Goal: Check status: Check status

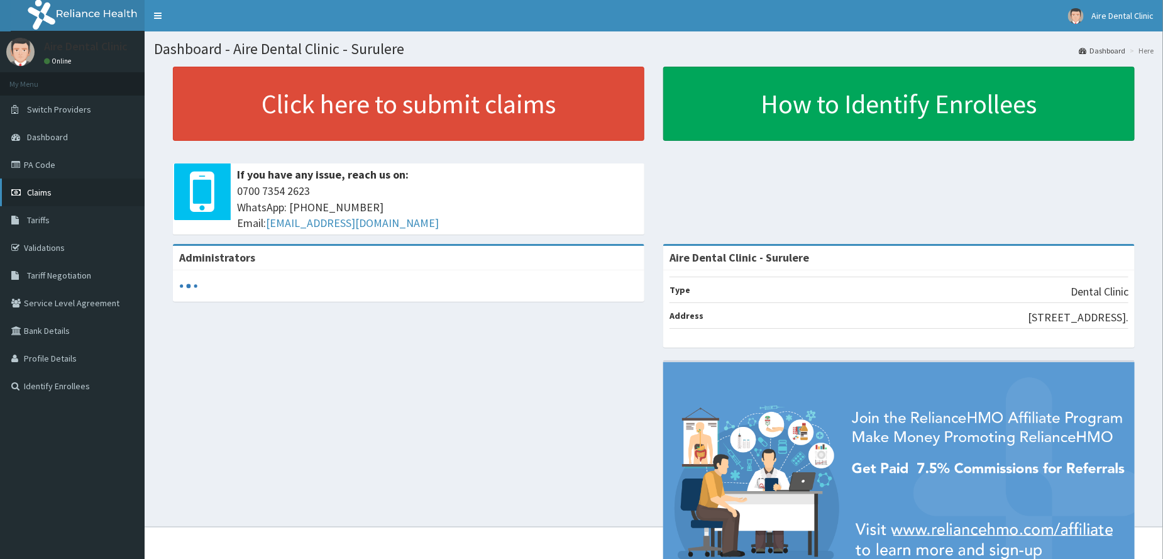
click at [51, 192] on span "Claims" at bounding box center [39, 192] width 25 height 11
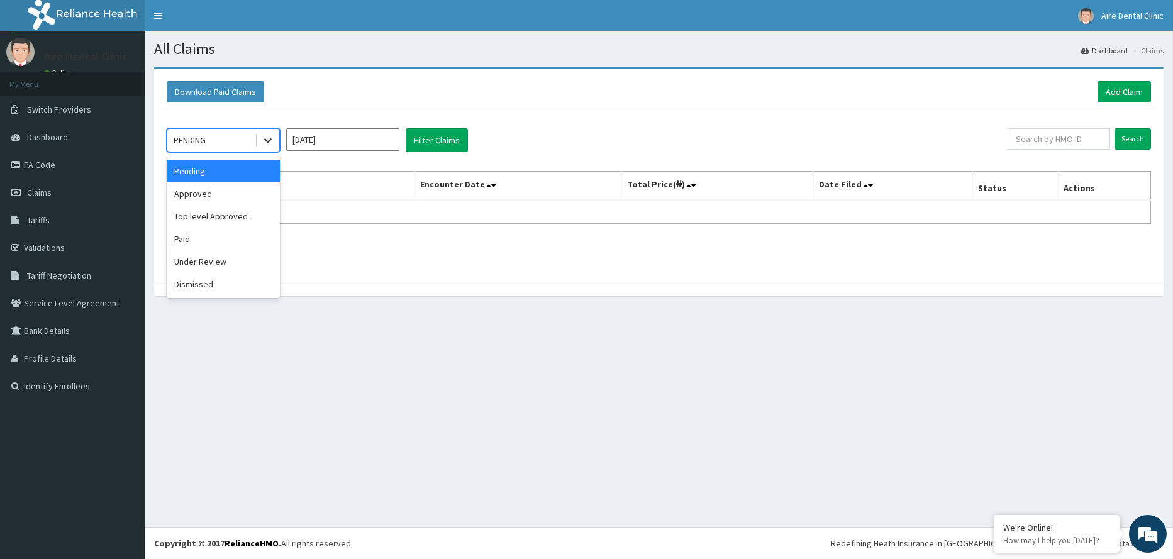
click at [270, 140] on icon at bounding box center [268, 140] width 13 height 13
click at [258, 167] on div "Pending" at bounding box center [223, 171] width 113 height 23
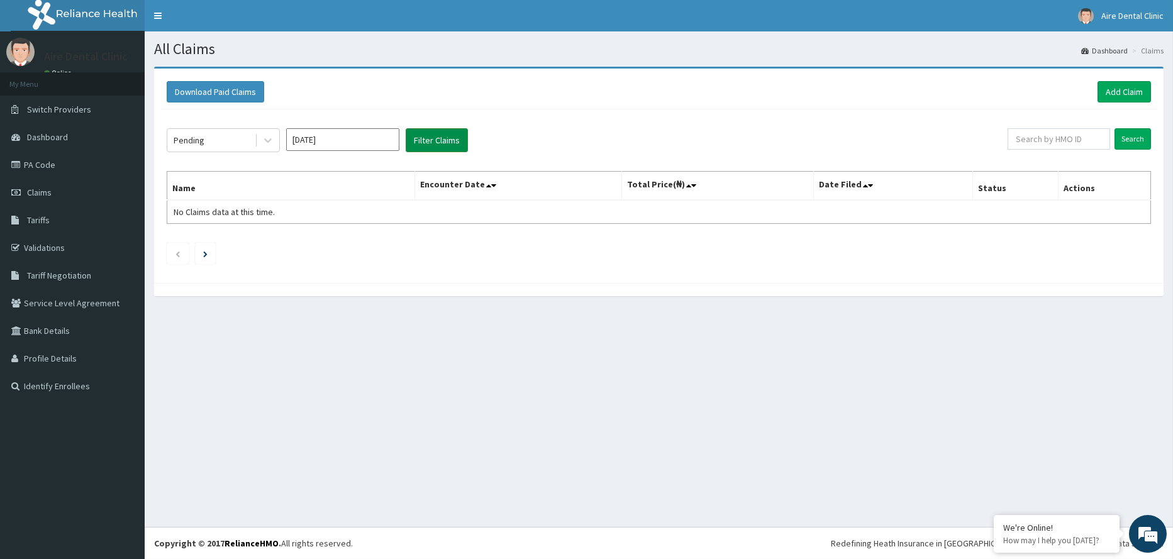
click at [433, 145] on button "Filter Claims" at bounding box center [437, 140] width 62 height 24
click at [437, 144] on button "Filter Claims" at bounding box center [437, 140] width 62 height 24
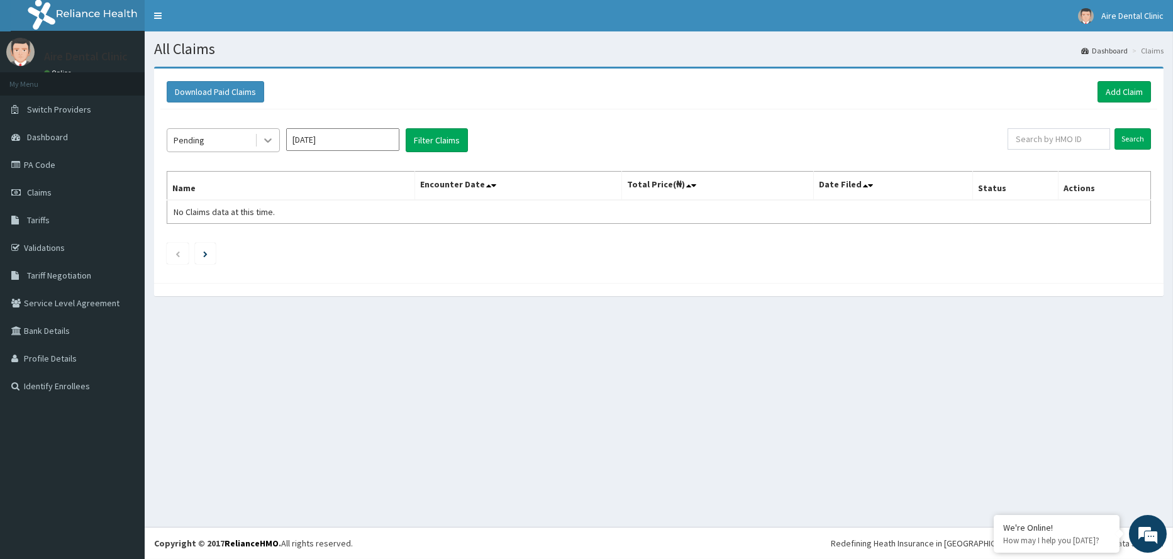
click at [272, 148] on div at bounding box center [268, 140] width 23 height 23
click at [357, 134] on input "[DATE]" at bounding box center [342, 139] width 113 height 23
click at [386, 248] on div "Sep" at bounding box center [379, 244] width 25 height 23
type input "Sep 2025"
click at [442, 140] on button "Filter Claims" at bounding box center [437, 140] width 62 height 24
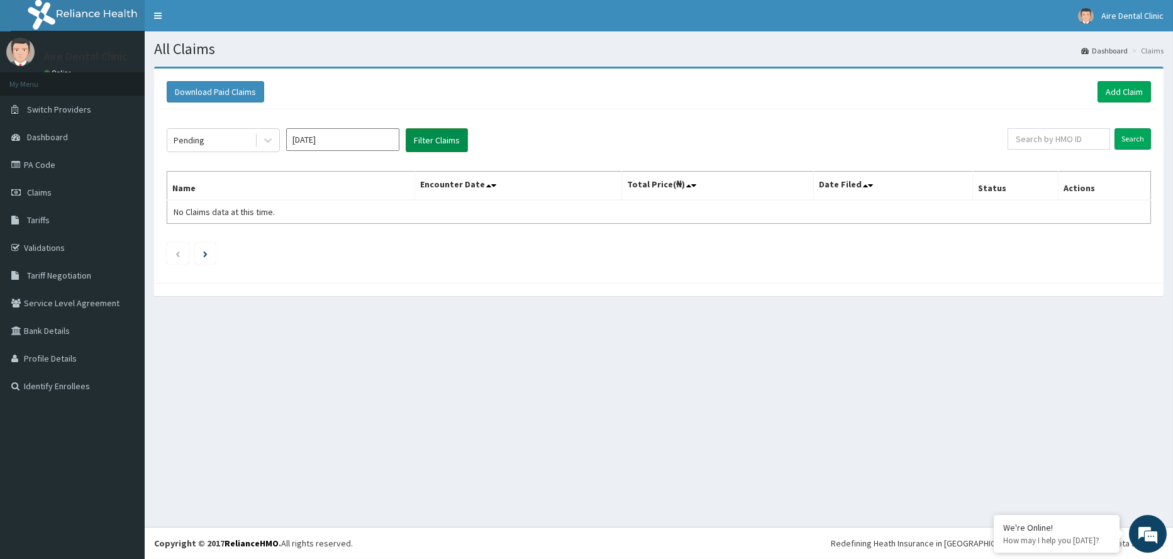
click at [442, 140] on button "Filter Claims" at bounding box center [437, 140] width 62 height 24
click at [264, 139] on icon at bounding box center [268, 141] width 8 height 4
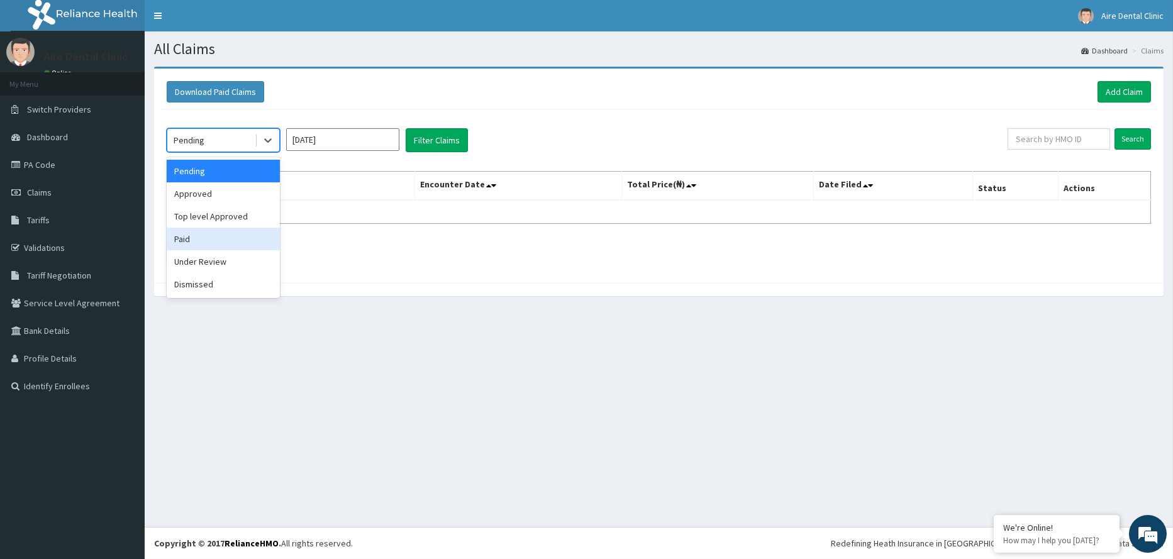
click at [221, 239] on div "Paid" at bounding box center [223, 239] width 113 height 23
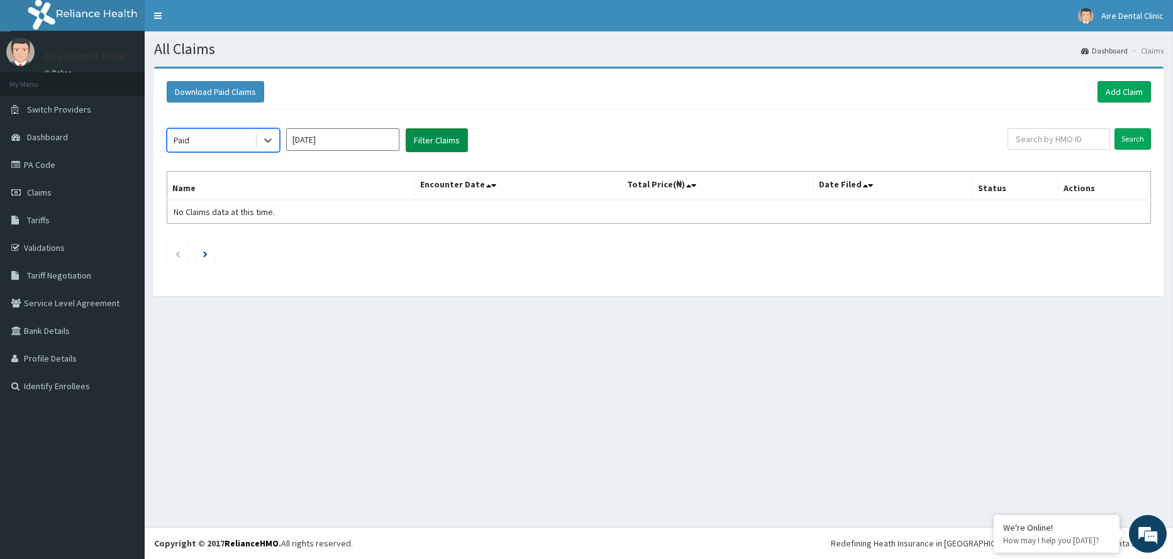
click at [428, 137] on button "Filter Claims" at bounding box center [437, 140] width 62 height 24
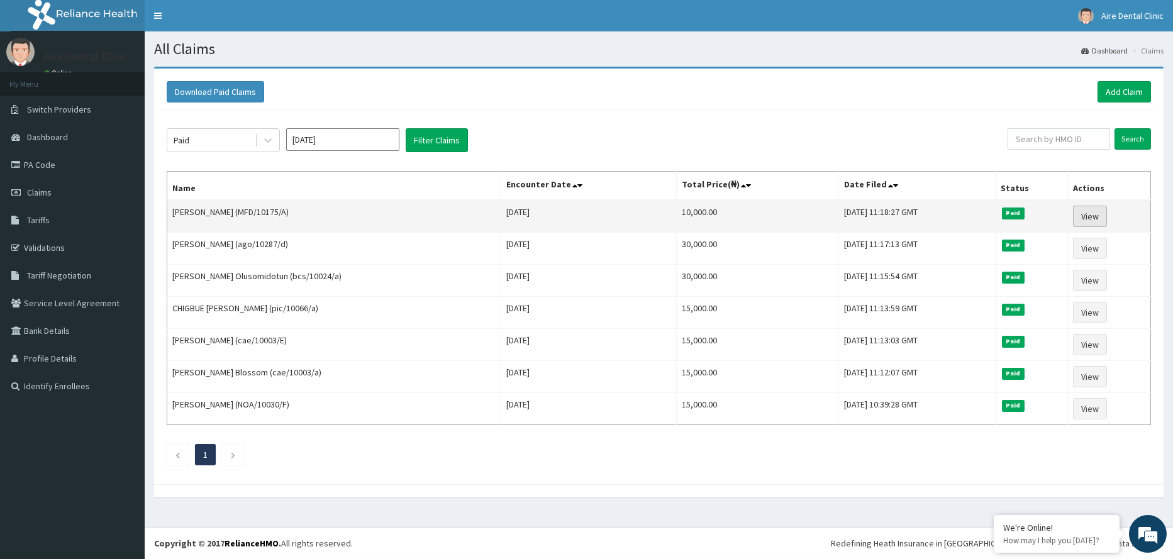
click at [1087, 216] on link "View" at bounding box center [1090, 216] width 34 height 21
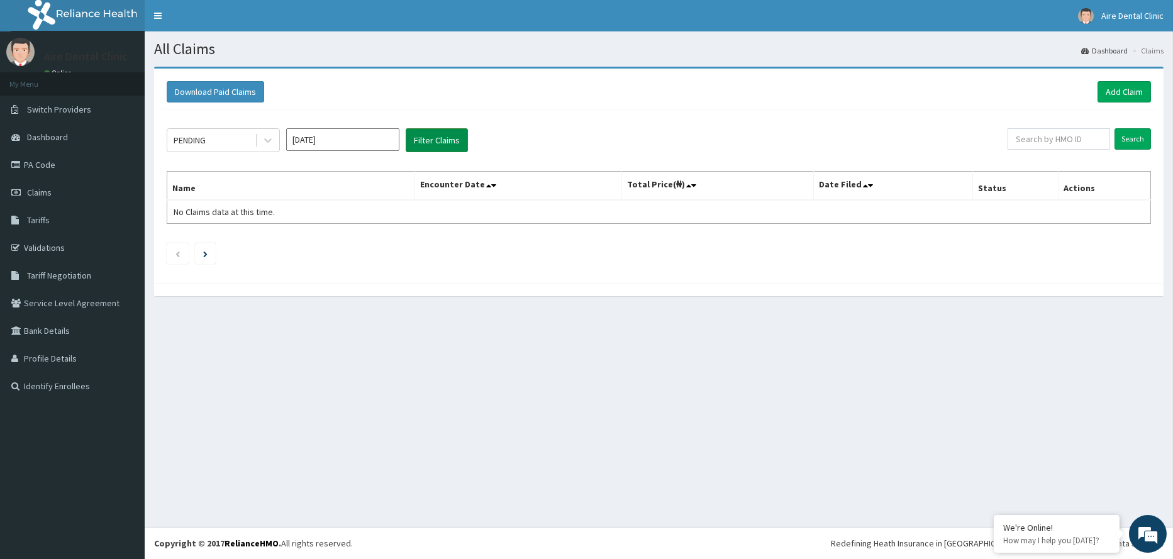
click at [423, 144] on button "Filter Claims" at bounding box center [437, 140] width 62 height 24
click at [372, 140] on input "Oct 2025" at bounding box center [342, 139] width 113 height 23
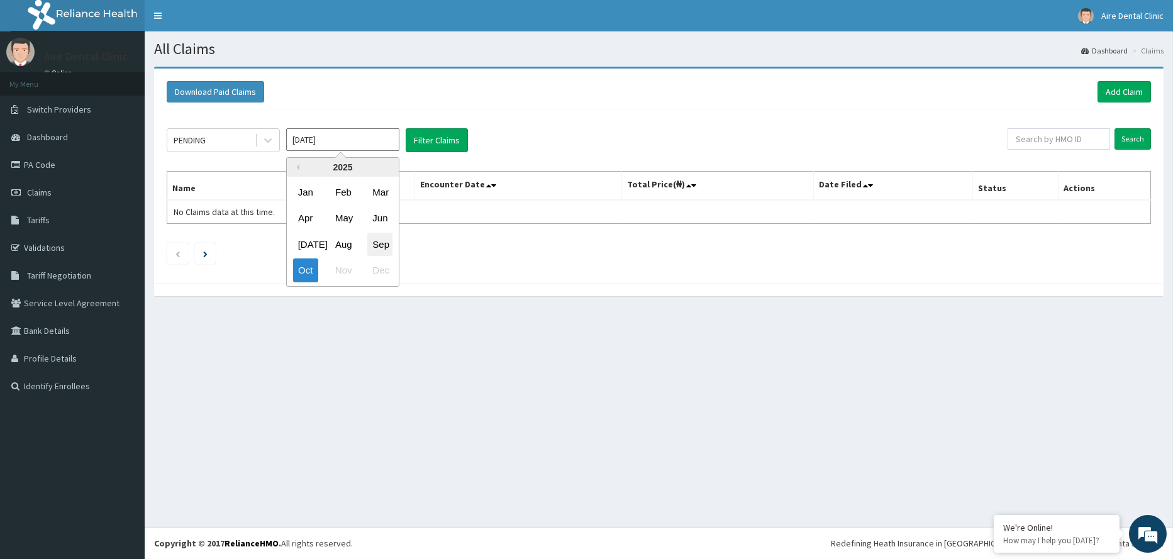
click at [377, 246] on div "Sep" at bounding box center [379, 244] width 25 height 23
type input "Sep 2025"
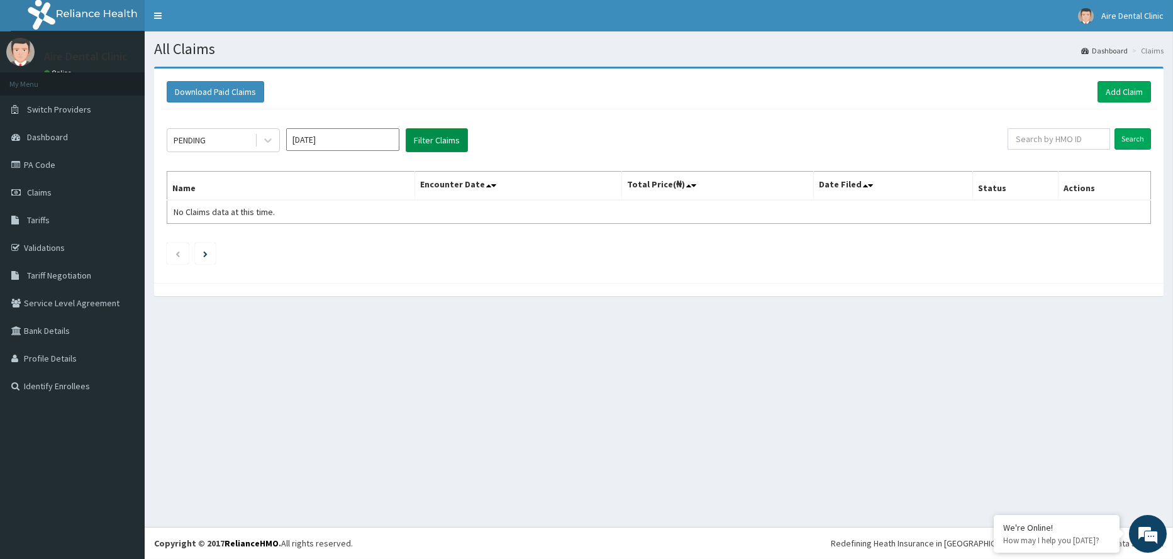
click at [437, 140] on button "Filter Claims" at bounding box center [437, 140] width 62 height 24
click at [435, 147] on button "Filter Claims" at bounding box center [437, 140] width 62 height 24
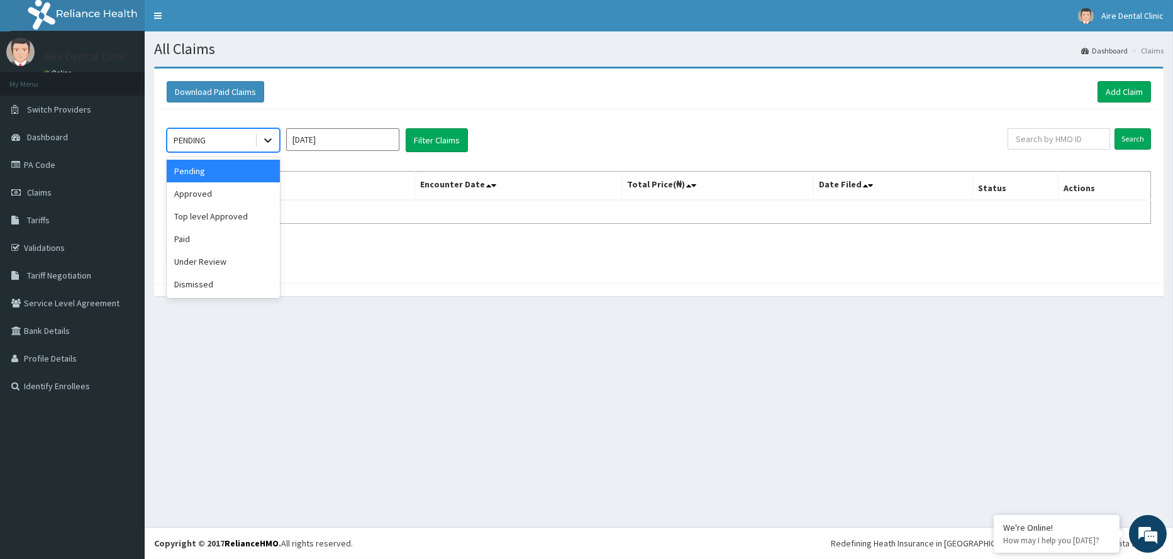
click at [270, 143] on icon at bounding box center [268, 140] width 13 height 13
click at [256, 199] on div "Approved" at bounding box center [223, 193] width 113 height 23
click at [266, 138] on icon at bounding box center [268, 140] width 13 height 13
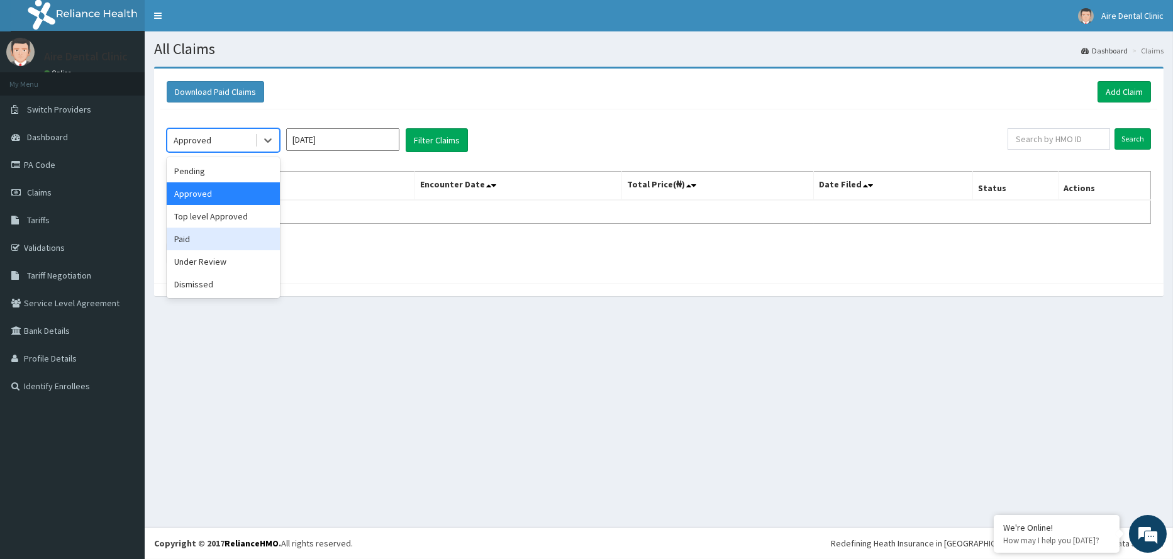
click at [230, 239] on div "Paid" at bounding box center [223, 239] width 113 height 23
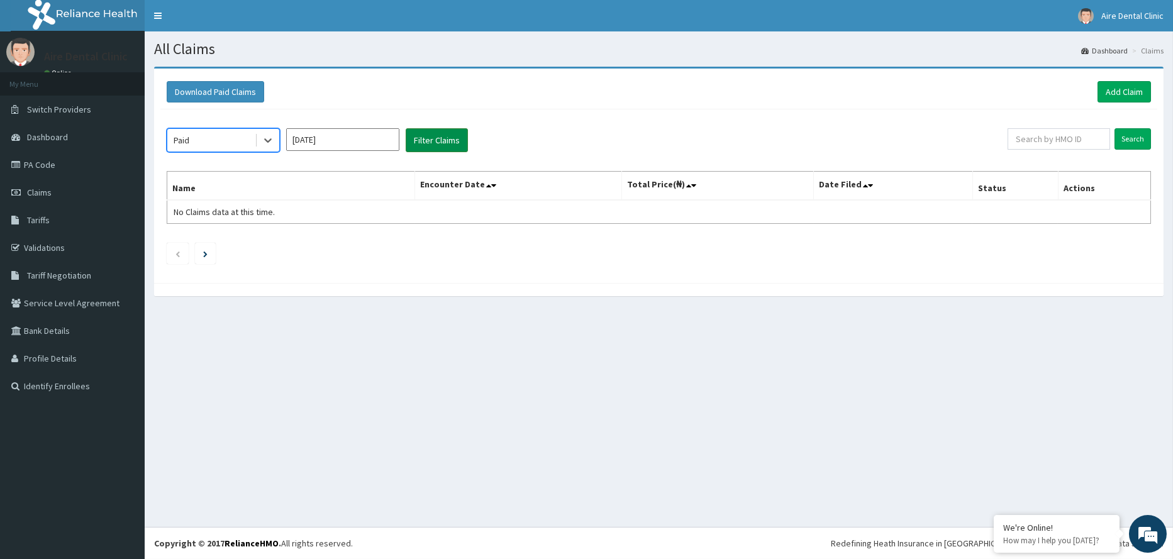
click at [425, 133] on button "Filter Claims" at bounding box center [437, 140] width 62 height 24
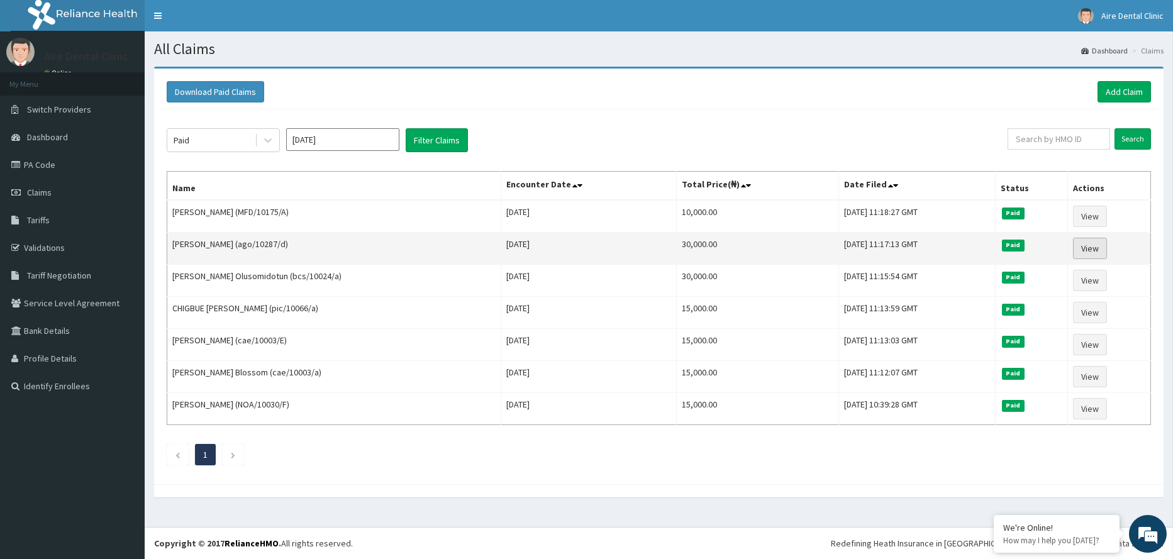
click at [1090, 256] on link "View" at bounding box center [1090, 248] width 34 height 21
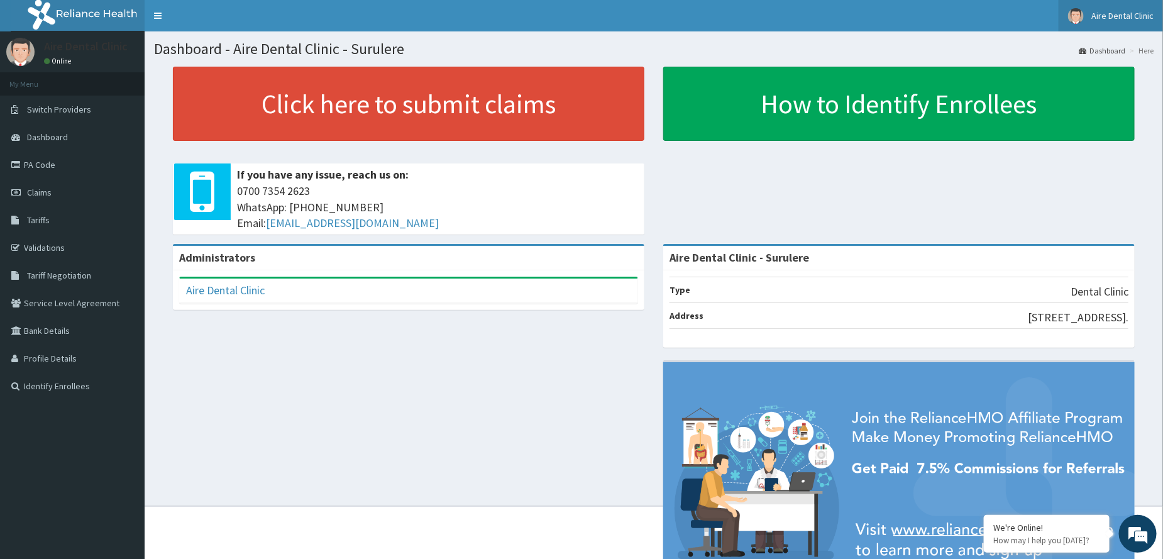
click at [1115, 10] on span "Aire Dental Clinic" at bounding box center [1123, 15] width 62 height 11
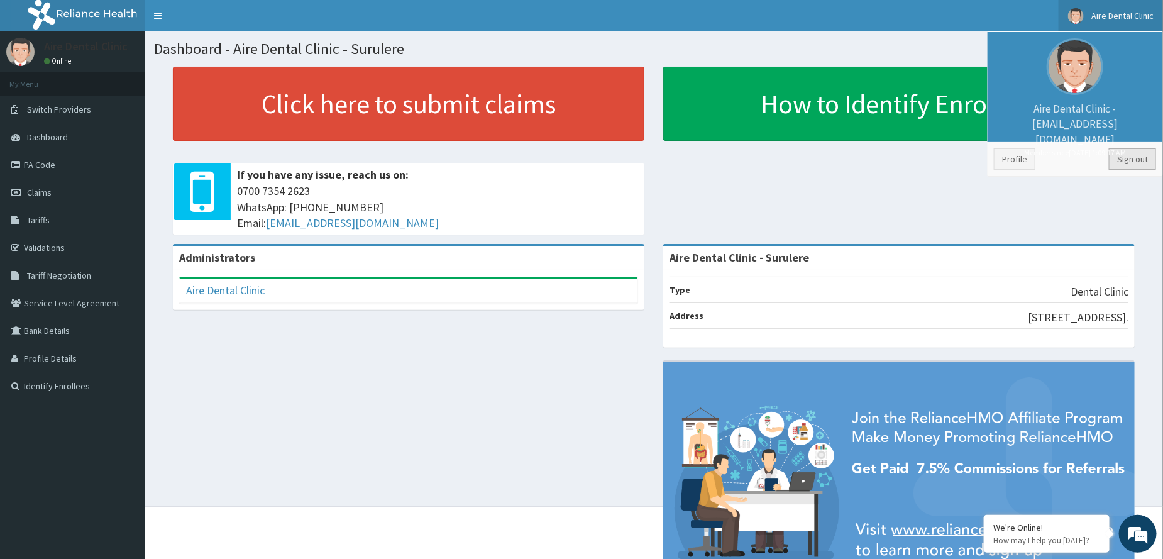
click at [1123, 164] on link "Sign out" at bounding box center [1132, 158] width 47 height 21
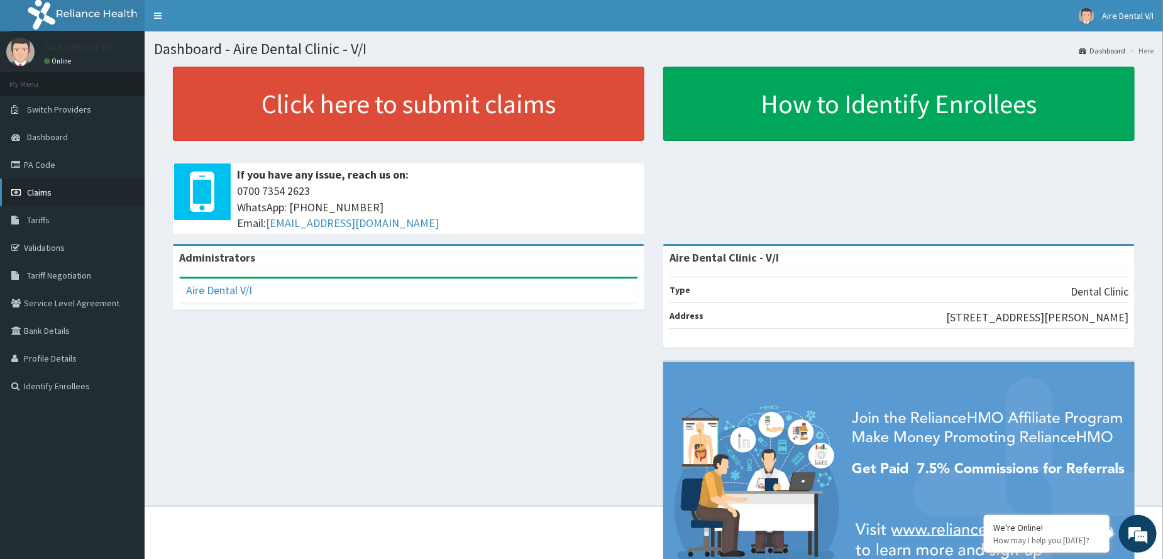
click at [51, 194] on span "Claims" at bounding box center [39, 192] width 25 height 11
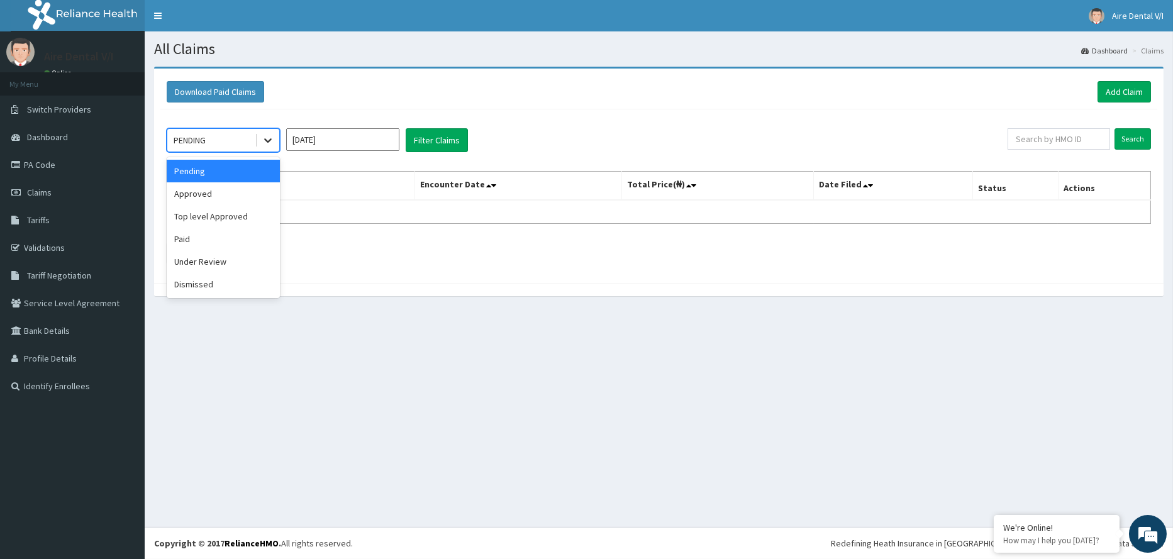
click at [266, 143] on icon at bounding box center [268, 140] width 13 height 13
click at [202, 240] on div "Paid" at bounding box center [223, 239] width 113 height 23
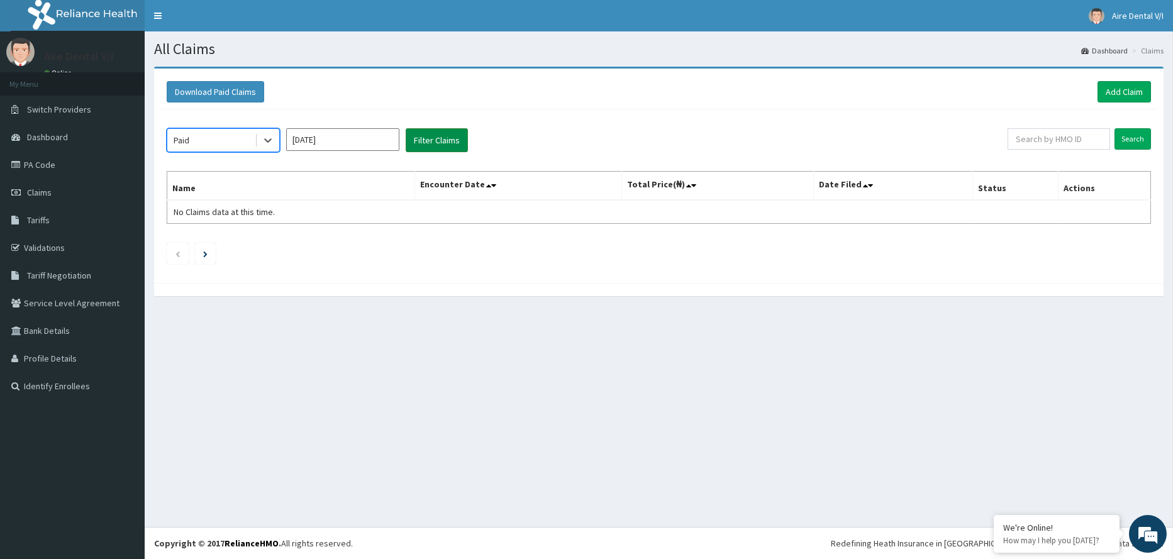
click at [426, 145] on button "Filter Claims" at bounding box center [437, 140] width 62 height 24
click at [427, 142] on button "Filter Claims" at bounding box center [437, 140] width 62 height 24
click at [359, 147] on input "Oct 2025" at bounding box center [342, 139] width 113 height 23
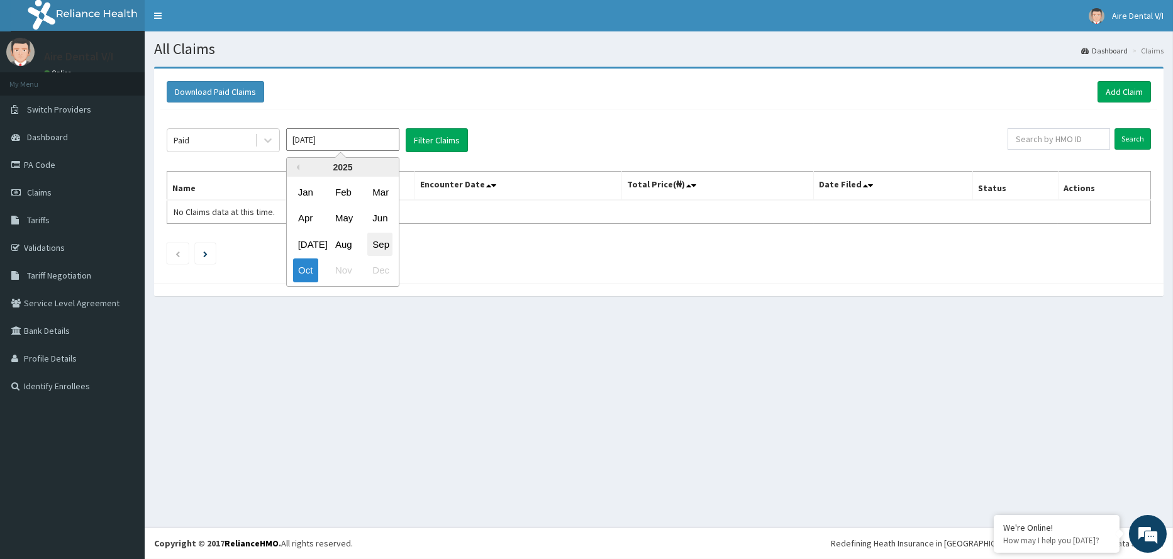
click at [388, 241] on div "Sep" at bounding box center [379, 244] width 25 height 23
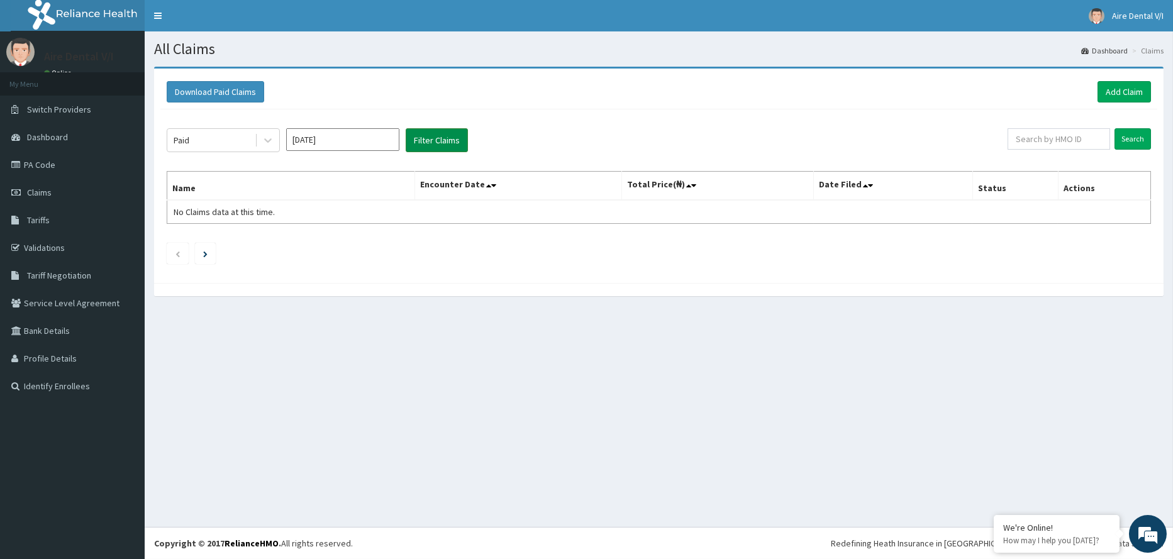
click at [411, 142] on button "Filter Claims" at bounding box center [437, 140] width 62 height 24
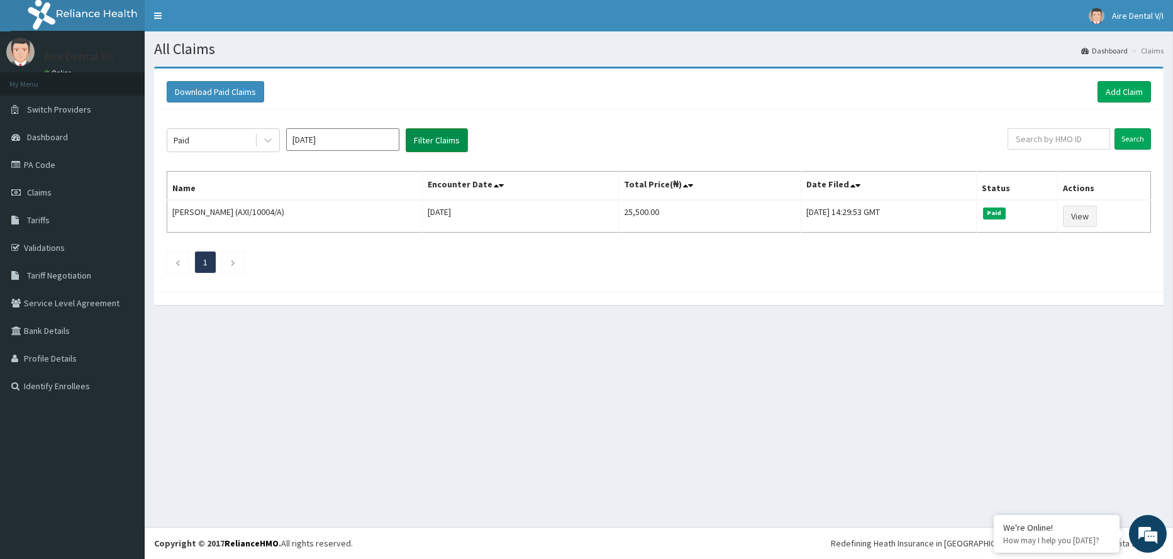
click at [420, 140] on button "Filter Claims" at bounding box center [437, 140] width 62 height 24
click at [336, 142] on input "Sep 2025" at bounding box center [342, 139] width 113 height 23
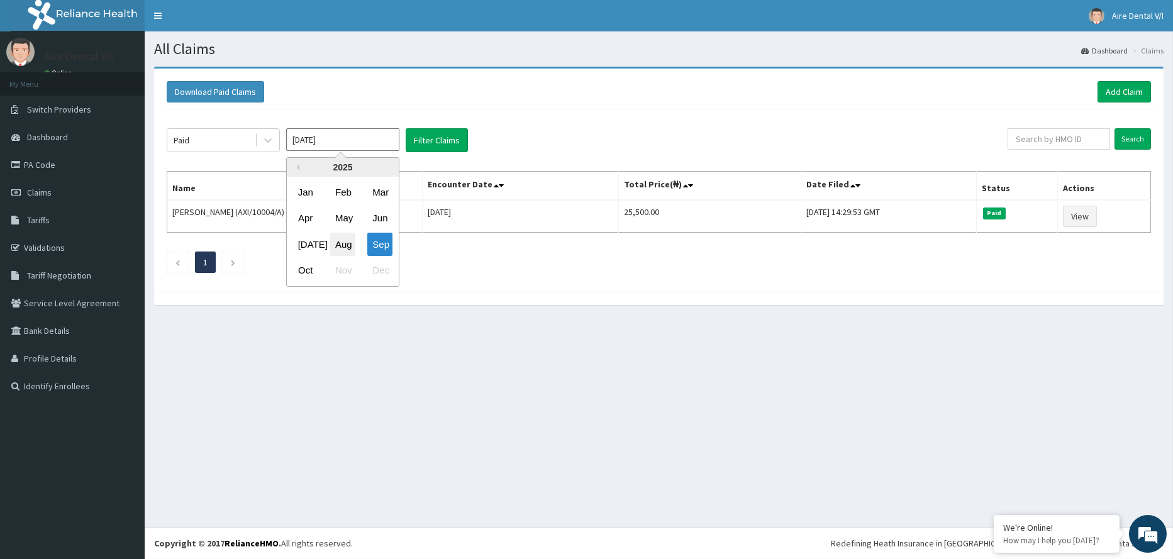
click at [348, 242] on div "Aug" at bounding box center [342, 244] width 25 height 23
type input "[DATE]"
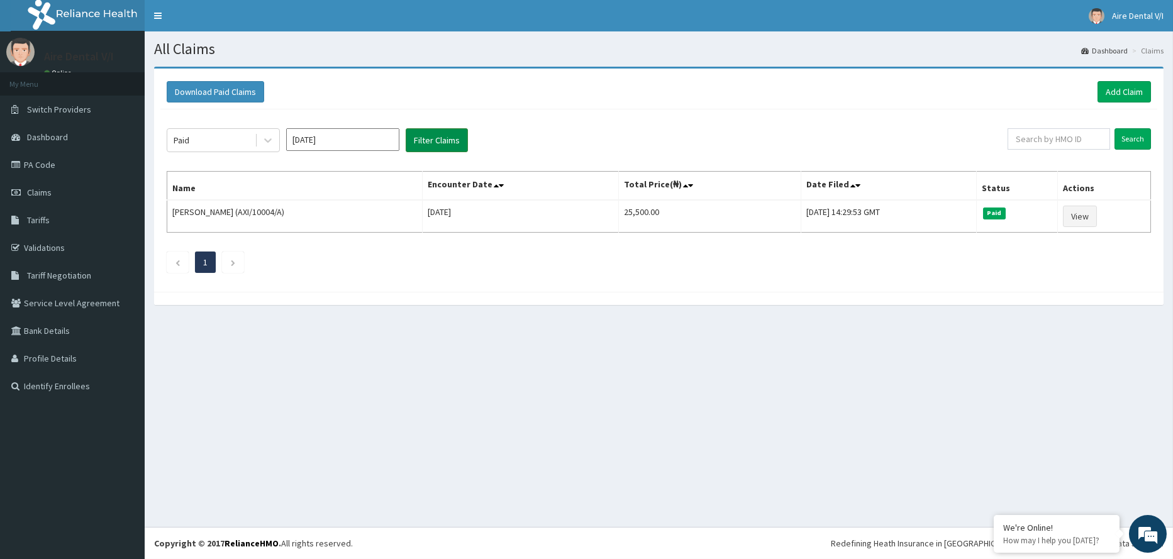
click at [445, 147] on button "Filter Claims" at bounding box center [437, 140] width 62 height 24
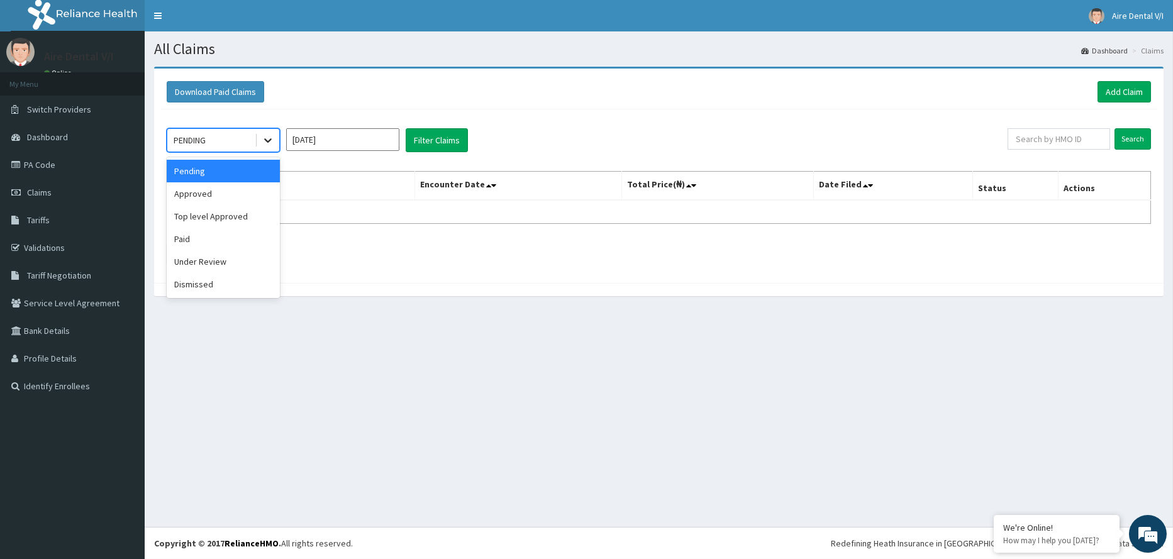
click at [264, 143] on icon at bounding box center [268, 140] width 13 height 13
click at [219, 190] on div "Approved" at bounding box center [223, 193] width 113 height 23
click at [342, 138] on input "[DATE]" at bounding box center [342, 139] width 113 height 23
click at [243, 140] on div "Approved" at bounding box center [210, 140] width 87 height 20
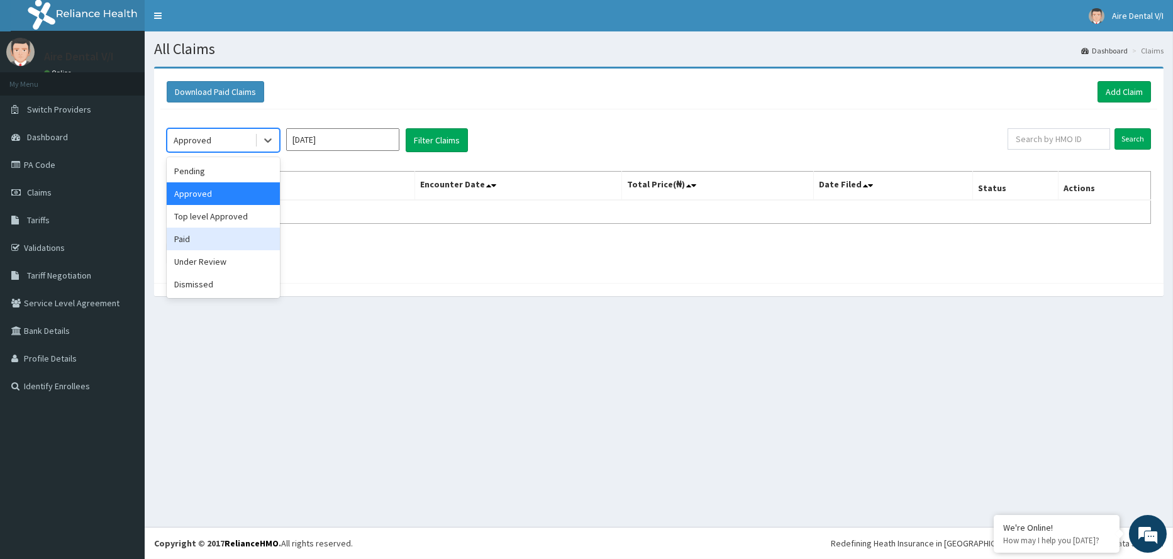
click at [214, 235] on div "Paid" at bounding box center [223, 239] width 113 height 23
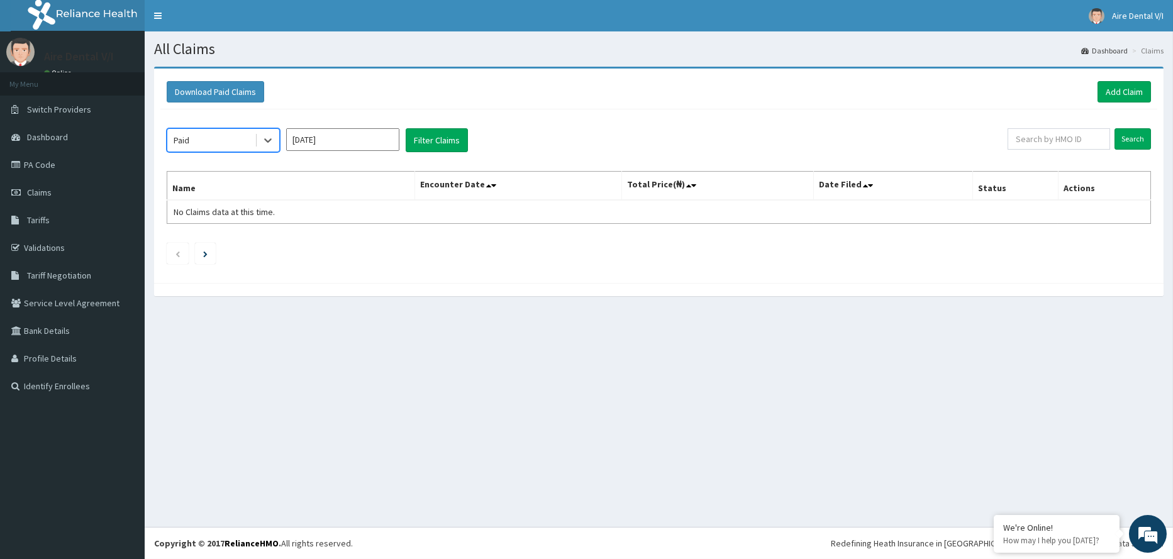
click at [324, 144] on input "[DATE]" at bounding box center [342, 139] width 113 height 23
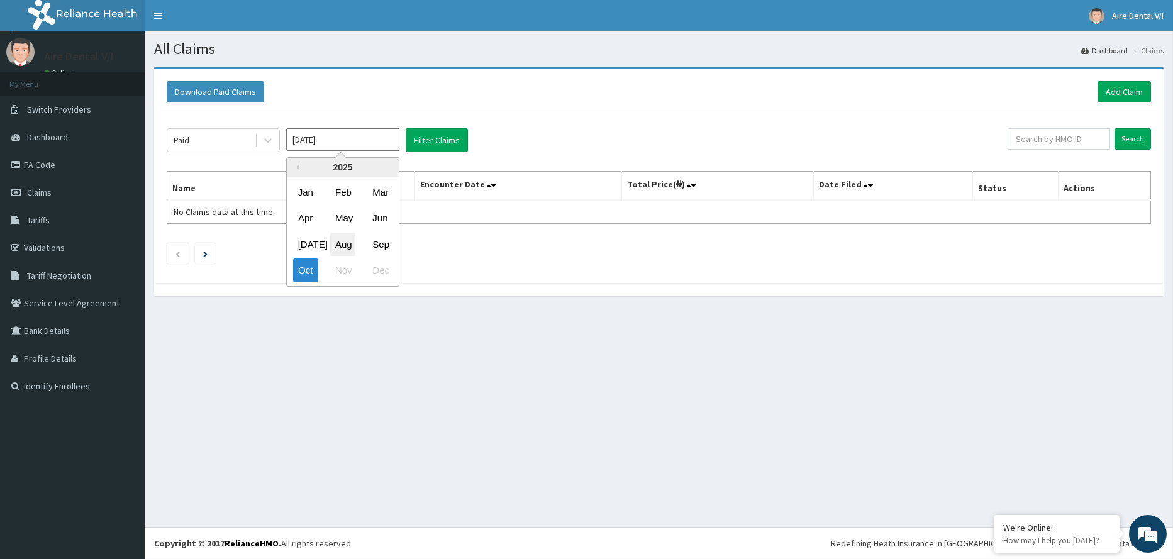
click at [345, 247] on div "Aug" at bounding box center [342, 244] width 25 height 23
type input "[DATE]"
click at [362, 143] on input "Aug 2025" at bounding box center [342, 139] width 113 height 23
click at [425, 140] on button "Filter Claims" at bounding box center [437, 140] width 62 height 24
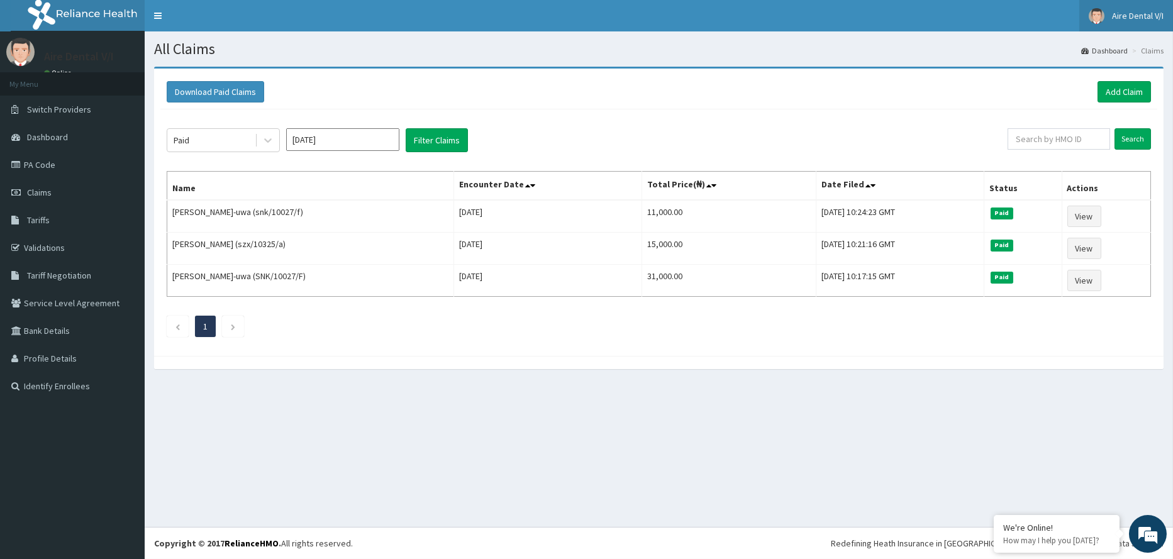
click at [1148, 15] on span "Aire Dental V/I" at bounding box center [1138, 15] width 52 height 11
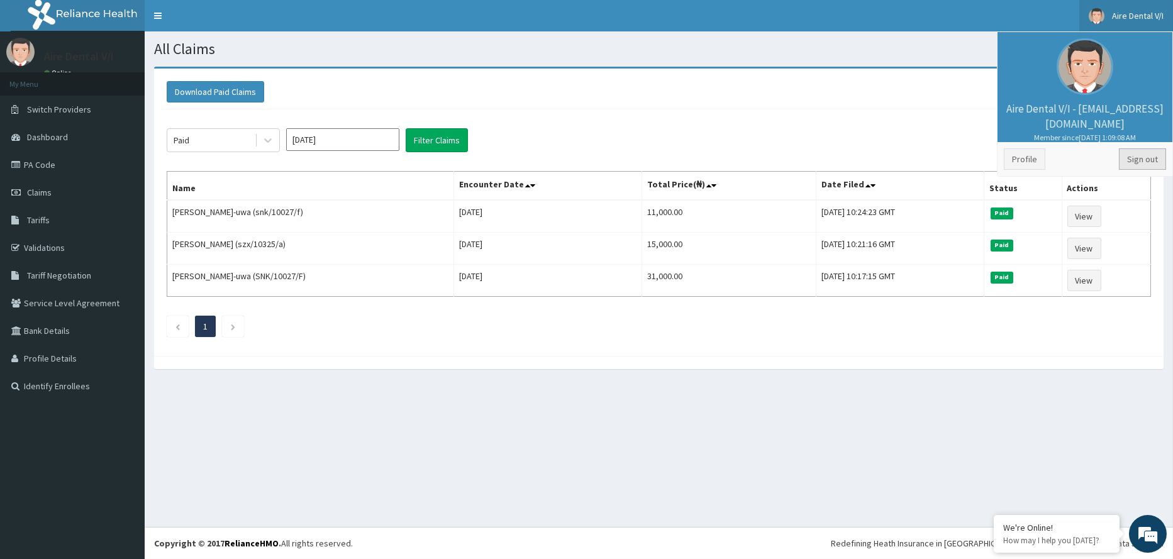
click at [1138, 155] on link "Sign out" at bounding box center [1142, 158] width 47 height 21
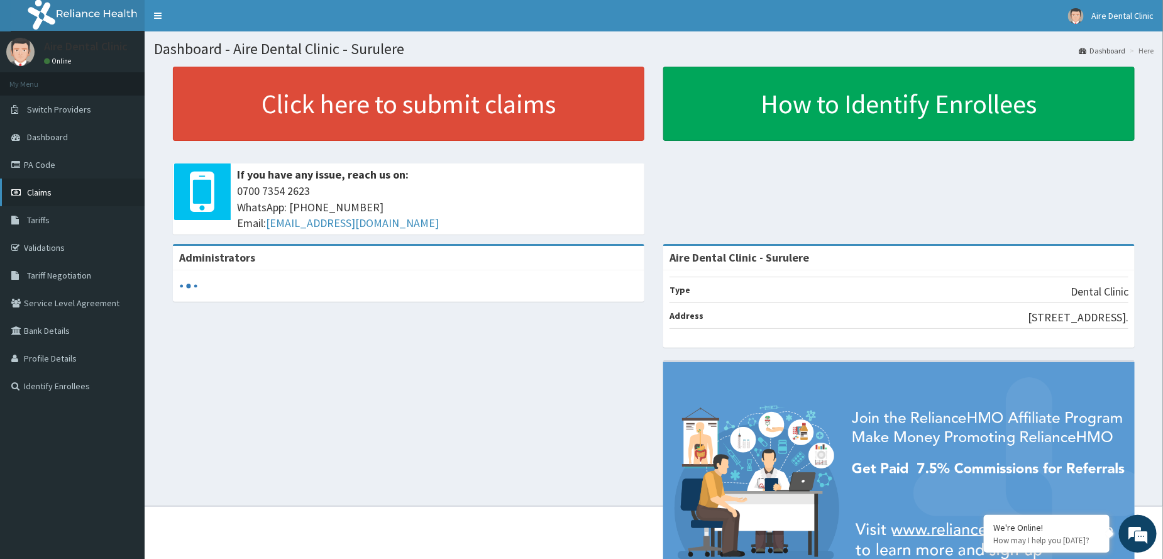
click at [46, 192] on span "Claims" at bounding box center [39, 192] width 25 height 11
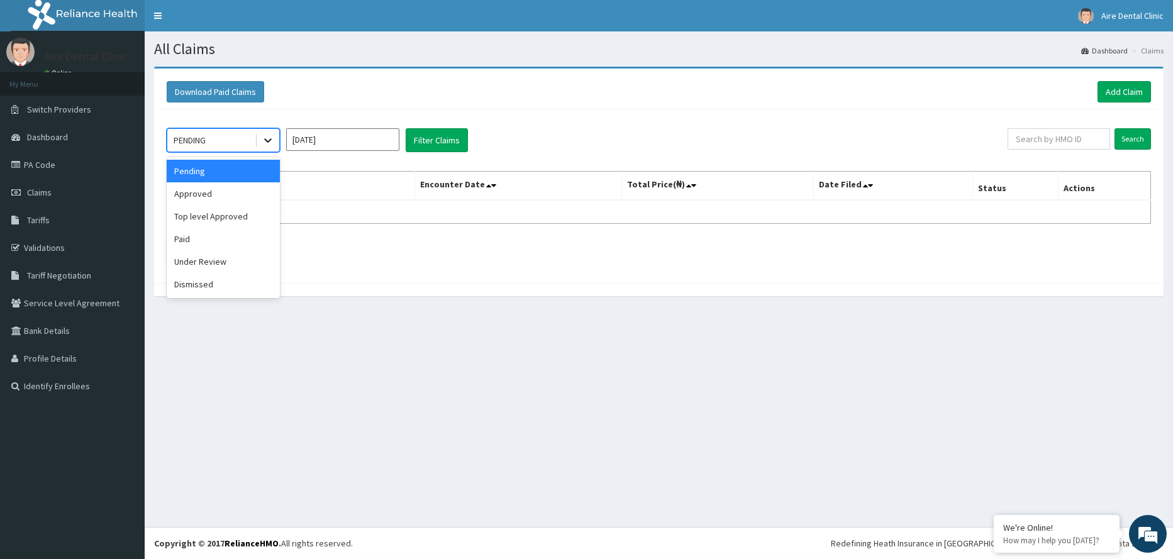
click at [271, 147] on div at bounding box center [268, 140] width 23 height 23
click at [196, 244] on div "Paid" at bounding box center [223, 239] width 113 height 23
click at [371, 146] on input "[DATE]" at bounding box center [342, 139] width 113 height 23
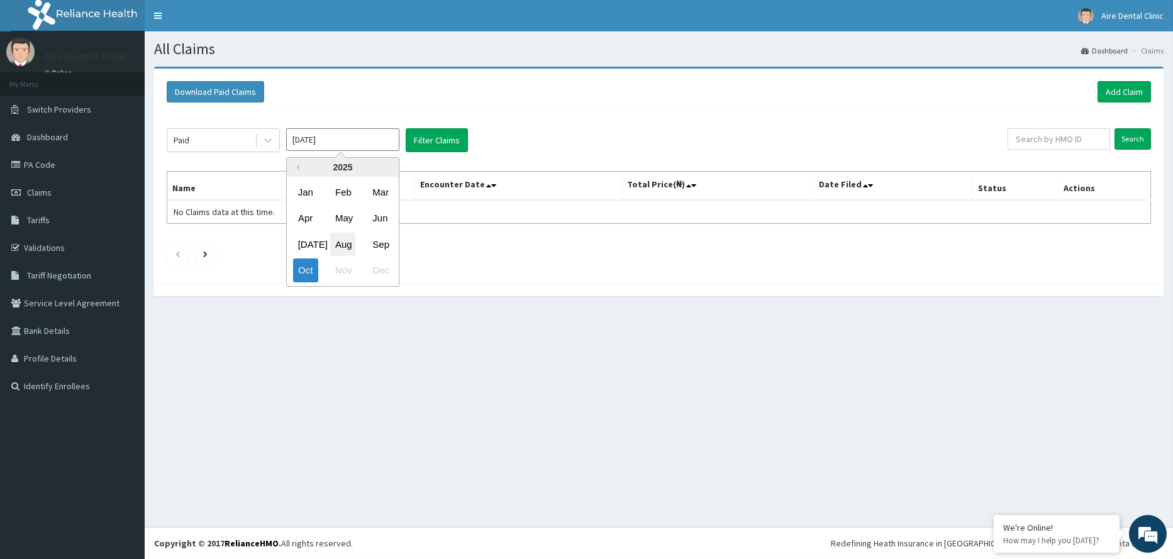
click at [344, 249] on div "Aug" at bounding box center [342, 244] width 25 height 23
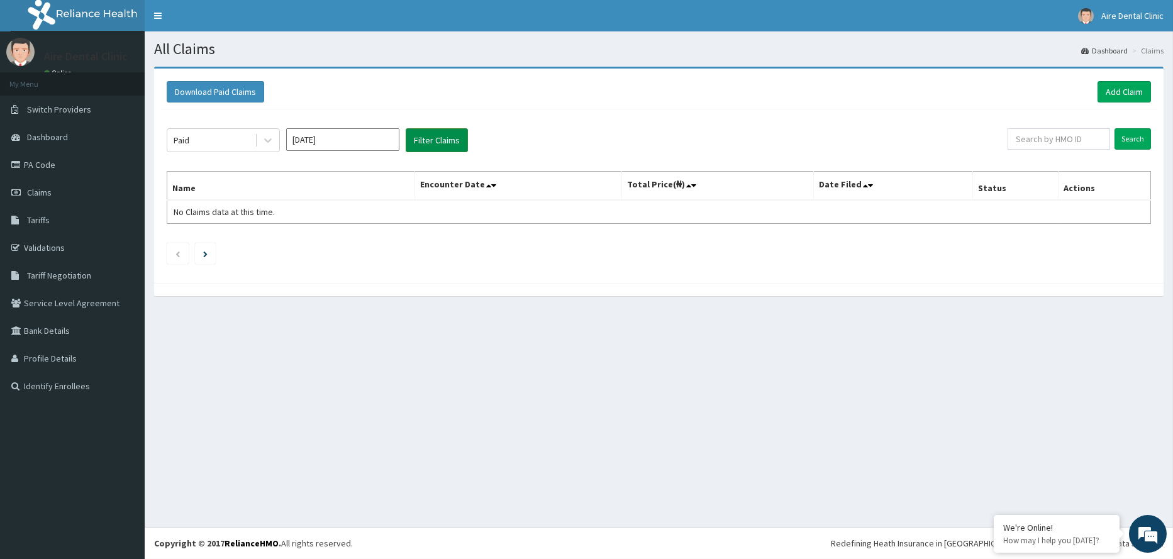
click at [436, 143] on button "Filter Claims" at bounding box center [437, 140] width 62 height 24
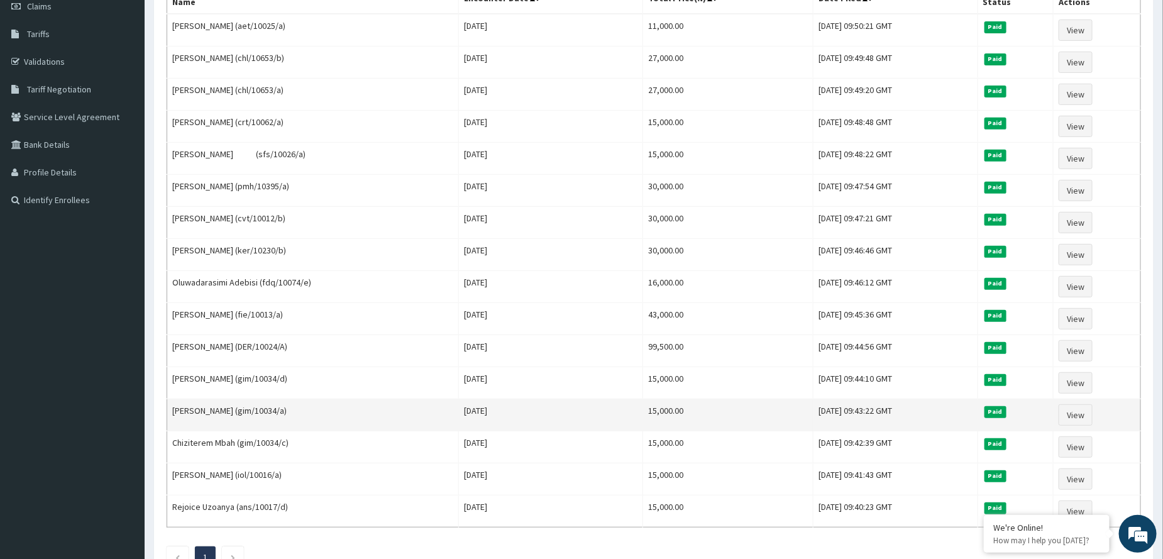
scroll to position [216, 0]
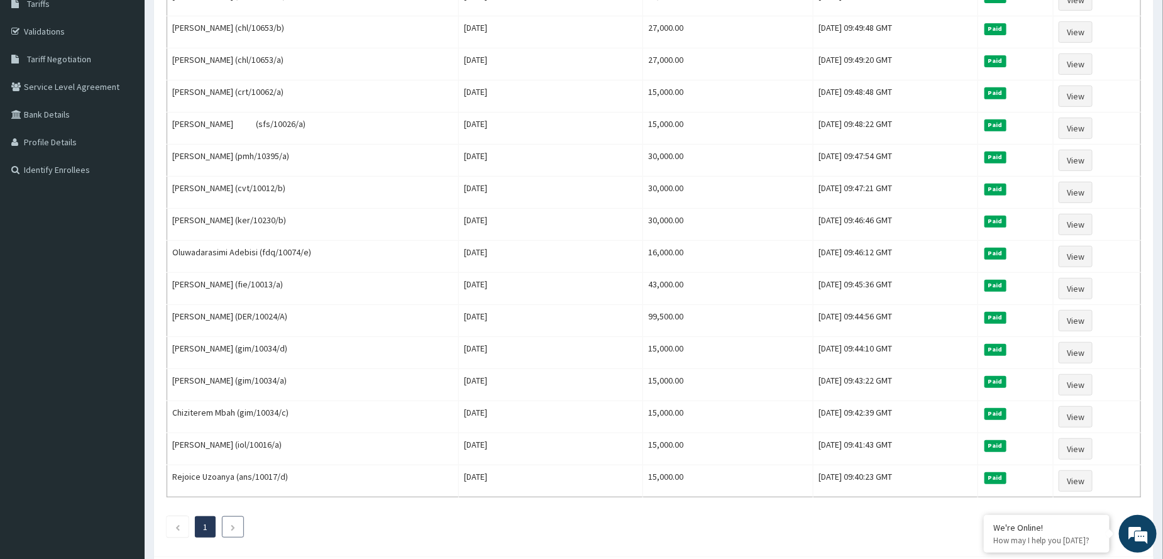
click at [229, 526] on li at bounding box center [233, 526] width 22 height 21
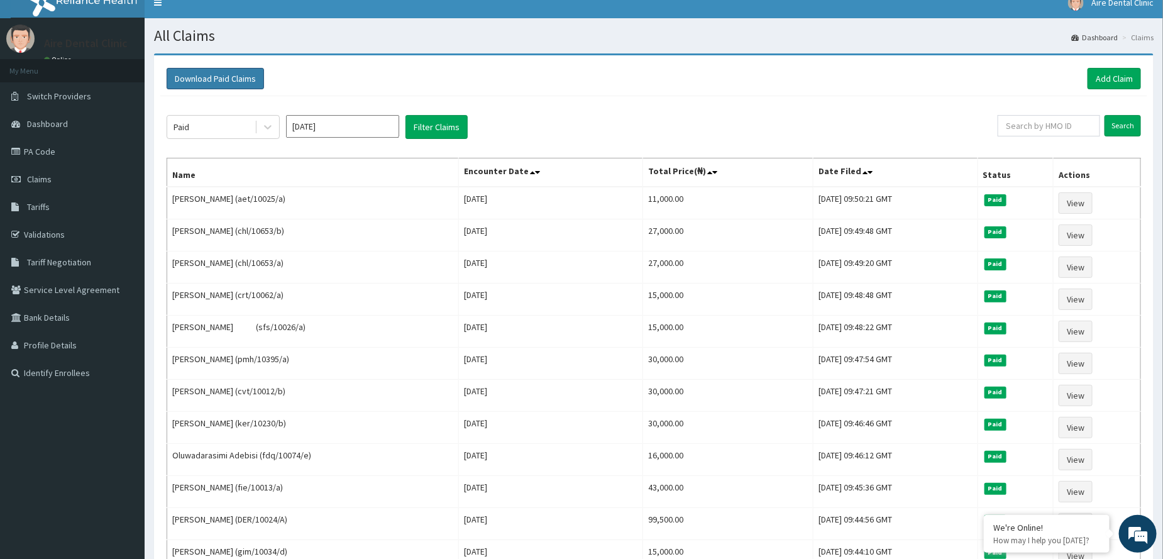
scroll to position [0, 0]
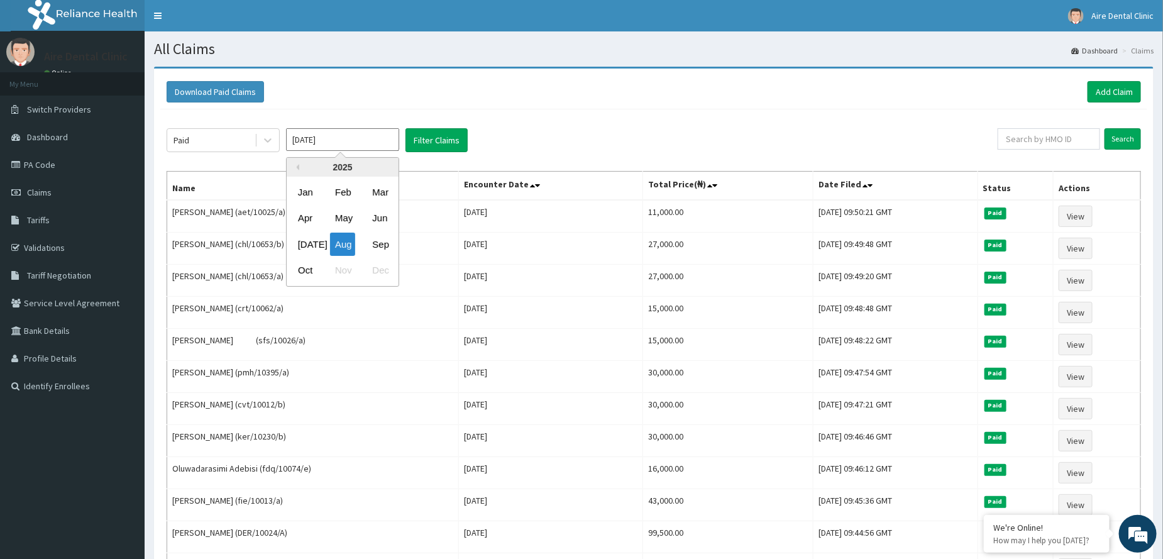
click at [328, 143] on input "[DATE]" at bounding box center [342, 139] width 113 height 23
click at [309, 248] on div "[DATE]" at bounding box center [305, 244] width 25 height 23
type input "[DATE]"
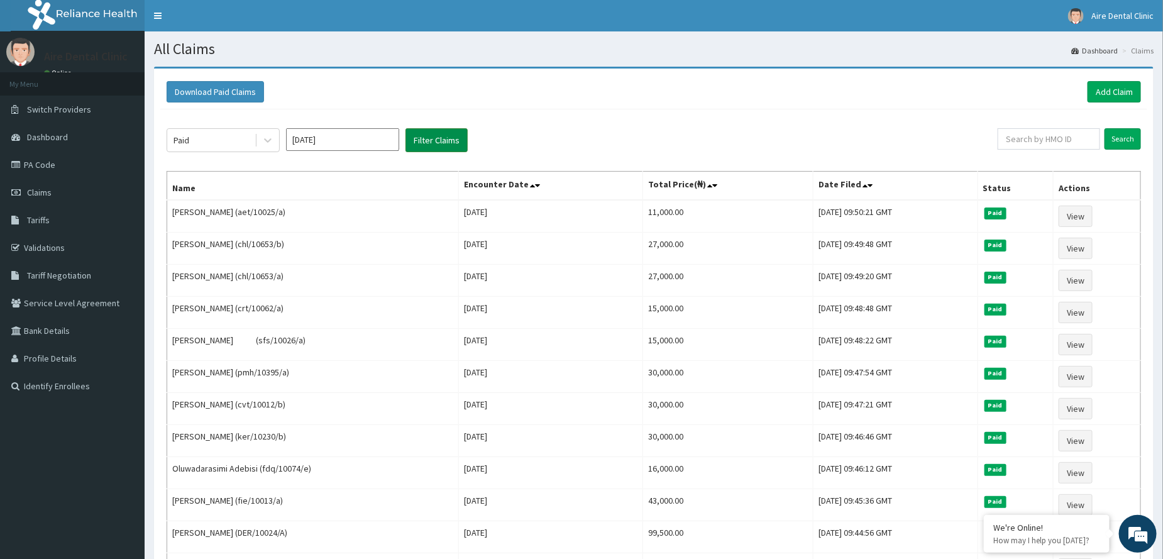
click at [426, 138] on button "Filter Claims" at bounding box center [437, 140] width 62 height 24
